Goal: Task Accomplishment & Management: Complete application form

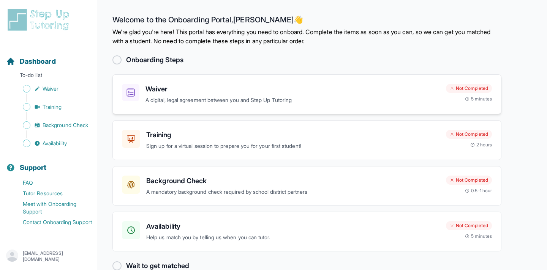
click at [277, 98] on p "A digital, legal agreement between you and Step Up Tutoring" at bounding box center [292, 100] width 294 height 9
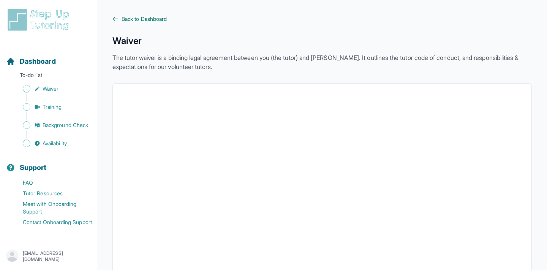
click at [136, 19] on span "Back to Dashboard" at bounding box center [143, 19] width 45 height 8
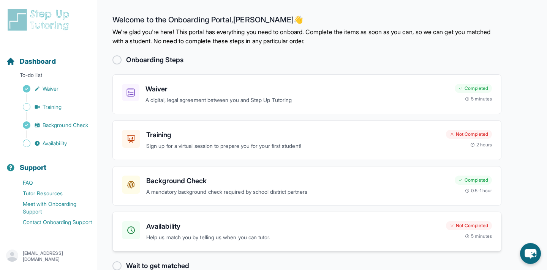
click at [473, 226] on div "Not Completed" at bounding box center [469, 225] width 46 height 9
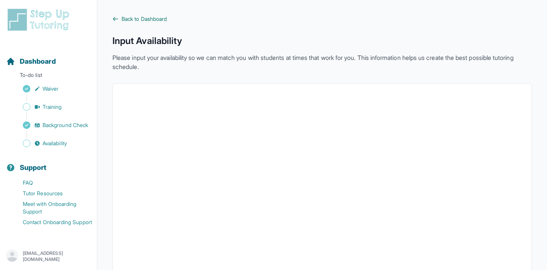
click at [162, 19] on span "Back to Dashboard" at bounding box center [143, 19] width 45 height 8
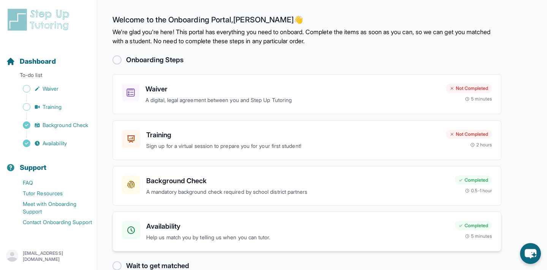
click at [194, 240] on p "Help us match you by telling us when you can tutor." at bounding box center [297, 238] width 302 height 9
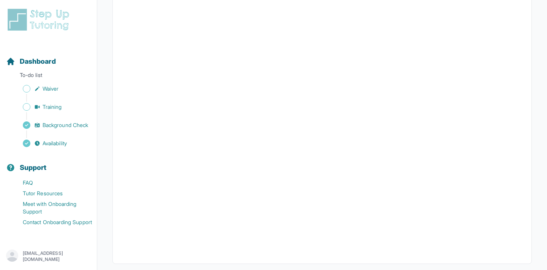
scroll to position [156, 0]
click at [62, 110] on span "Training" at bounding box center [52, 107] width 19 height 8
click at [173, 263] on button "I can't make any of these dates" at bounding box center [164, 261] width 84 height 9
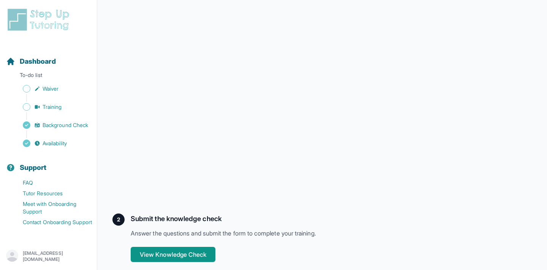
scroll to position [197, 0]
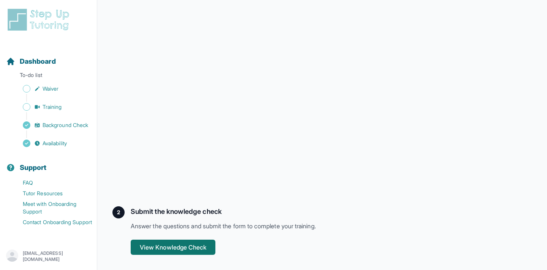
click at [190, 248] on button "View Knowledge Check" at bounding box center [173, 247] width 85 height 15
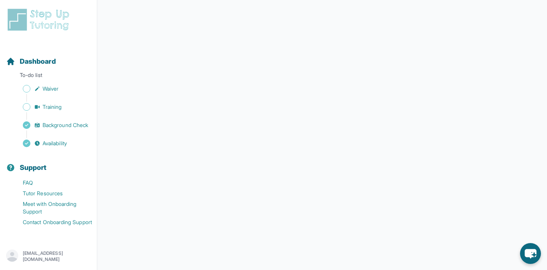
scroll to position [117, 0]
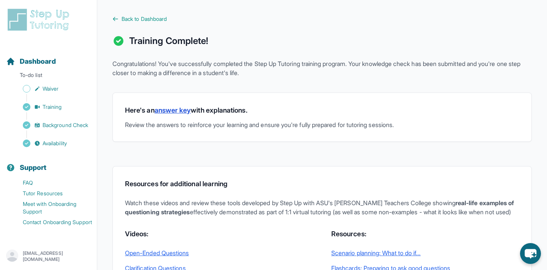
click at [170, 109] on link "answer key" at bounding box center [173, 110] width 36 height 8
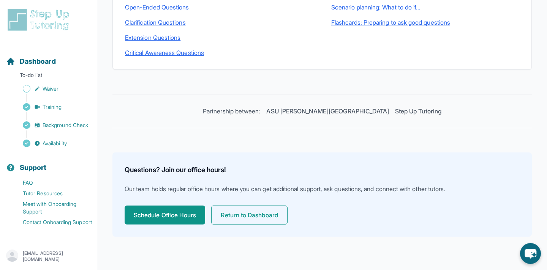
scroll to position [255, 0]
click at [259, 212] on button "Return to Dashboard" at bounding box center [249, 215] width 76 height 19
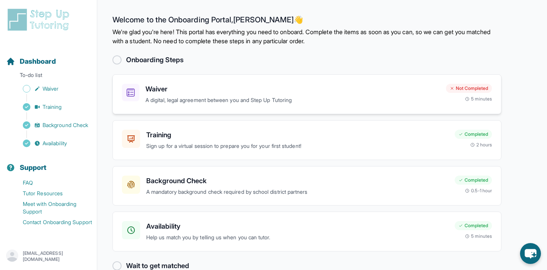
click at [194, 98] on p "A digital, legal agreement between you and Step Up Tutoring" at bounding box center [292, 100] width 294 height 9
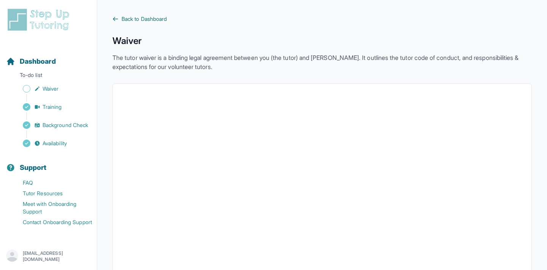
click at [166, 19] on span "Back to Dashboard" at bounding box center [143, 19] width 45 height 8
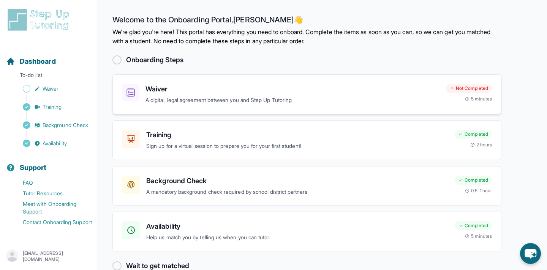
click at [188, 100] on p "A digital, legal agreement between you and Step Up Tutoring" at bounding box center [292, 100] width 294 height 9
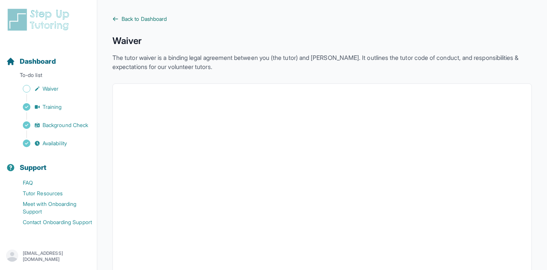
click at [156, 19] on span "Back to Dashboard" at bounding box center [143, 19] width 45 height 8
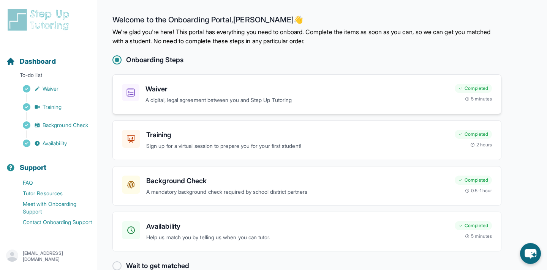
click at [169, 95] on div "Waiver A digital, legal agreement between you and Step Up Tutoring" at bounding box center [296, 94] width 303 height 21
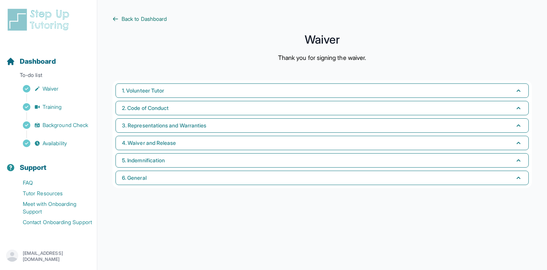
click at [123, 22] on span "Back to Dashboard" at bounding box center [143, 19] width 45 height 8
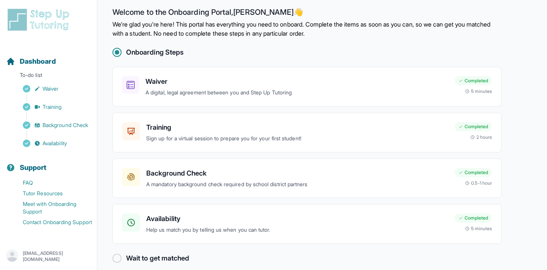
scroll to position [16, 0]
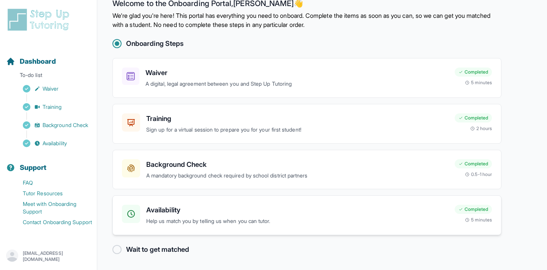
click at [372, 213] on h3 "Availability" at bounding box center [297, 210] width 302 height 11
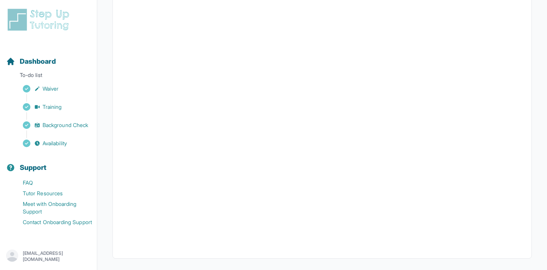
scroll to position [171, 0]
click at [71, 125] on span "Background Check" at bounding box center [66, 125] width 46 height 8
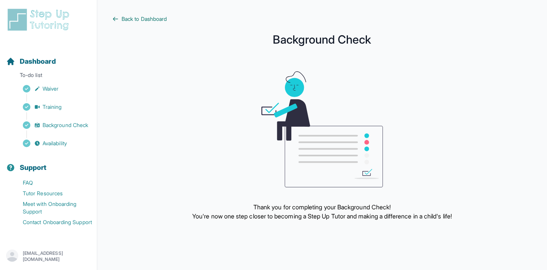
click at [139, 18] on span "Back to Dashboard" at bounding box center [143, 19] width 45 height 8
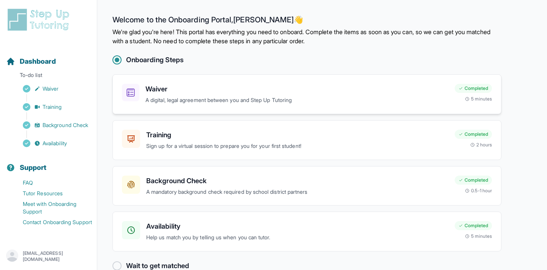
click at [163, 99] on p "A digital, legal agreement between you and Step Up Tutoring" at bounding box center [296, 100] width 303 height 9
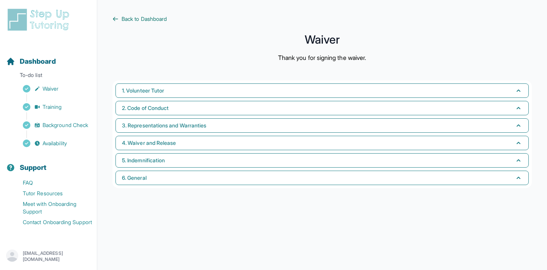
click at [148, 19] on span "Back to Dashboard" at bounding box center [143, 19] width 45 height 8
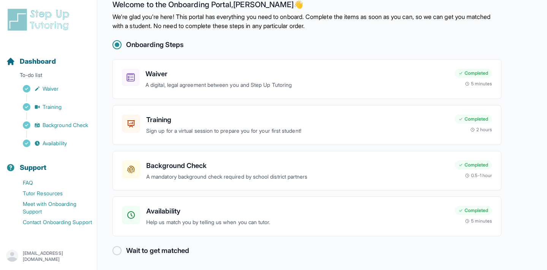
scroll to position [16, 0]
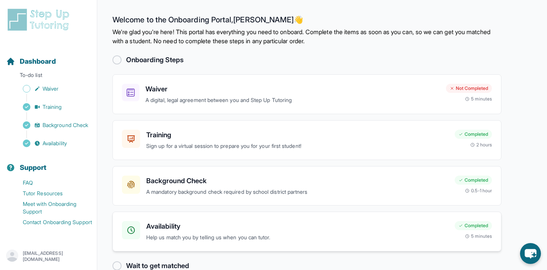
click at [309, 238] on p "Help us match you by telling us when you can tutor." at bounding box center [297, 238] width 302 height 9
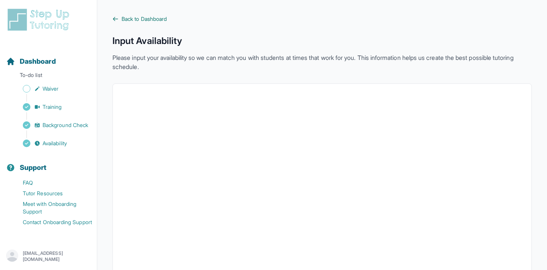
click at [146, 17] on span "Back to Dashboard" at bounding box center [143, 19] width 45 height 8
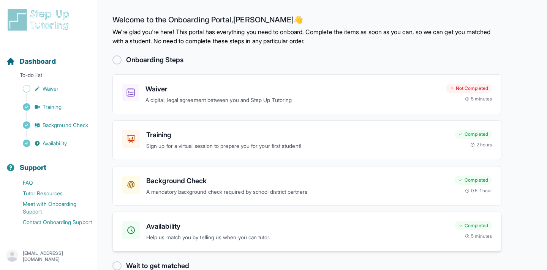
click at [167, 238] on p "Help us match you by telling us when you can tutor." at bounding box center [297, 238] width 302 height 9
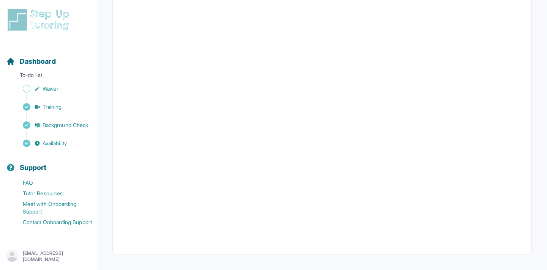
scroll to position [171, 0]
click at [47, 90] on span "Waiver" at bounding box center [51, 89] width 16 height 8
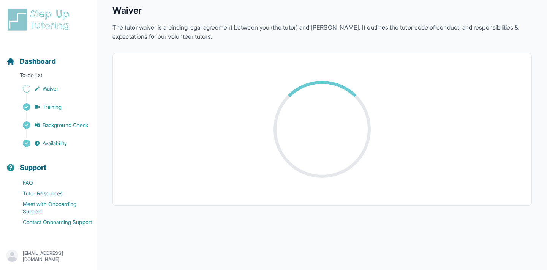
scroll to position [171, 0]
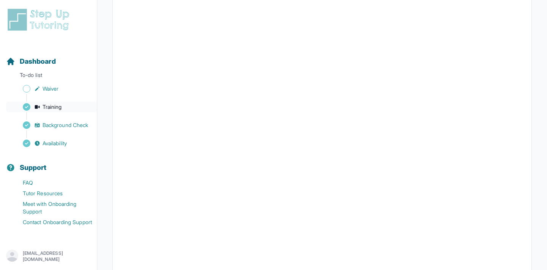
click at [65, 106] on link "Training" at bounding box center [51, 107] width 91 height 11
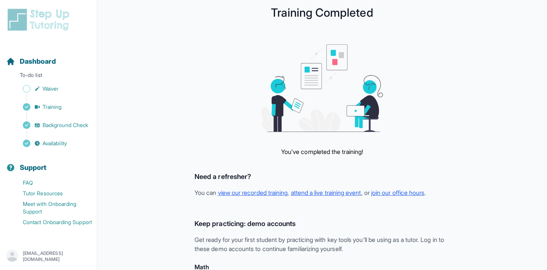
scroll to position [8, 0]
click at [280, 195] on link "view our recorded training" at bounding box center [253, 193] width 70 height 8
click at [323, 193] on link "attend a live training event" at bounding box center [326, 193] width 70 height 8
click at [58, 86] on span "Waiver" at bounding box center [51, 89] width 16 height 8
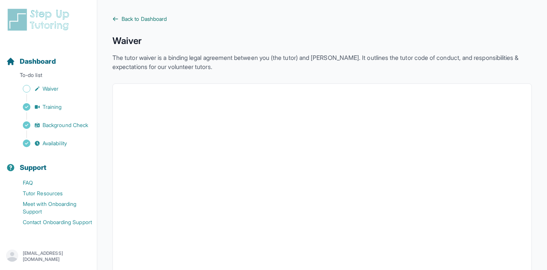
click at [139, 17] on span "Back to Dashboard" at bounding box center [143, 19] width 45 height 8
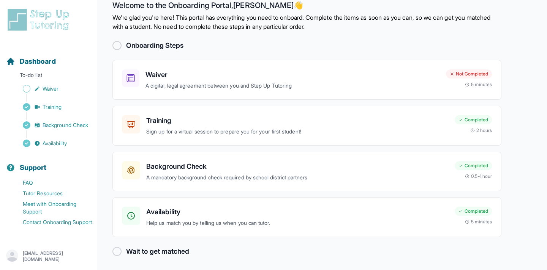
scroll to position [16, 0]
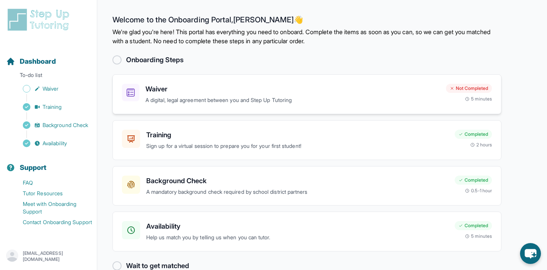
click at [198, 108] on div "Waiver A digital, legal agreement between you and Step Up Tutoring Not Complete…" at bounding box center [306, 94] width 389 height 40
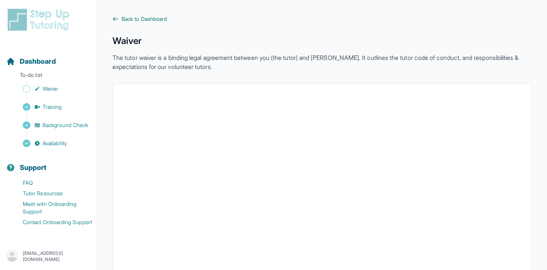
click at [123, 20] on span "Back to Dashboard" at bounding box center [143, 19] width 45 height 8
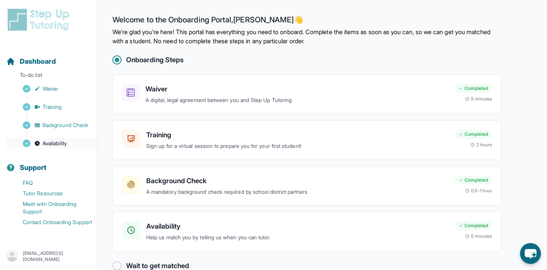
click at [67, 144] on span "Availability" at bounding box center [55, 144] width 24 height 8
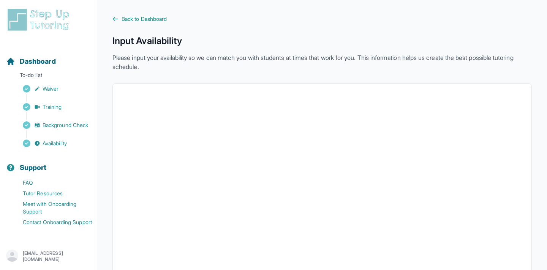
scroll to position [171, 0]
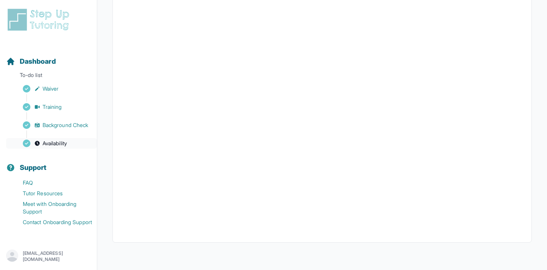
click at [71, 147] on link "Availability" at bounding box center [51, 143] width 91 height 11
click at [78, 130] on link "Background Check" at bounding box center [51, 125] width 91 height 11
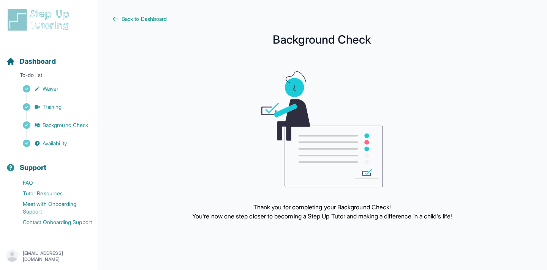
click at [78, 94] on div "Sidebar" at bounding box center [50, 98] width 88 height 8
click at [79, 90] on link "Waiver" at bounding box center [51, 89] width 91 height 11
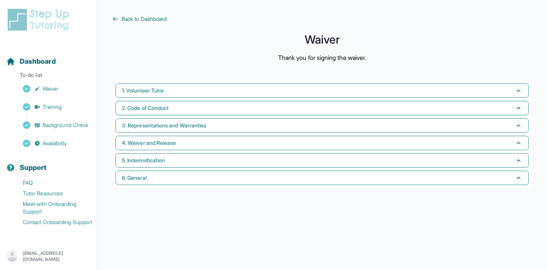
click at [167, 18] on span "Back to Dashboard" at bounding box center [143, 19] width 45 height 8
